Goal: Complete application form

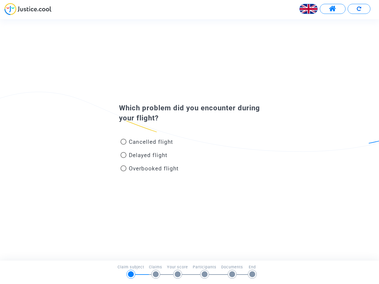
click at [308, 9] on img at bounding box center [308, 9] width 18 height 18
click at [332, 9] on span at bounding box center [332, 9] width 7 height 8
click at [358, 9] on div at bounding box center [189, 11] width 379 height 16
click at [189, 140] on div "Cancelled flight" at bounding box center [179, 142] width 130 height 13
click at [146, 143] on span "Cancelled flight" at bounding box center [151, 141] width 44 height 7
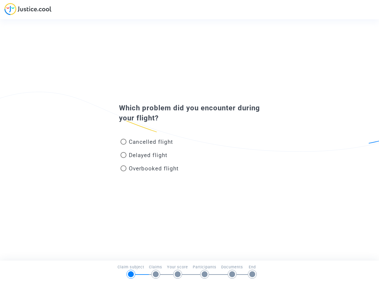
click at [123, 145] on input "Cancelled flight" at bounding box center [123, 145] width 0 height 0
radio input "true"
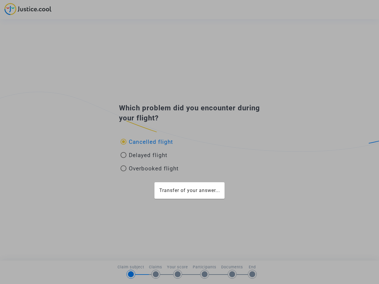
click at [146, 142] on div "Transfer of your answer..." at bounding box center [189, 142] width 379 height 284
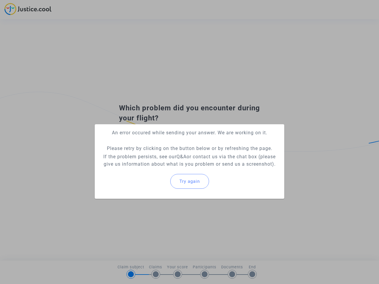
click at [144, 156] on p "If the problem persists, see our Q&A or contact us via the chat box (please giv…" at bounding box center [189, 160] width 180 height 15
click at [144, 155] on p "If the problem persists, see our Q&A or contact us via the chat box (please giv…" at bounding box center [189, 160] width 180 height 15
click at [149, 169] on div "Try again" at bounding box center [189, 181] width 180 height 25
click at [149, 168] on mat-card "An error occured while sending your answer. We are working on it. Please retry …" at bounding box center [189, 161] width 189 height 75
